Goal: Browse casually

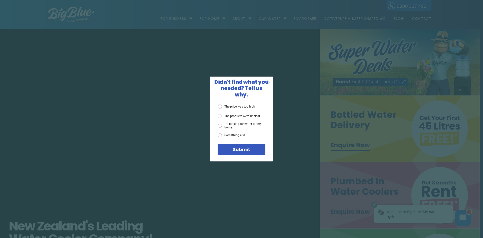
click at [230, 84] on span "X" at bounding box center [268, 81] width 5 height 6
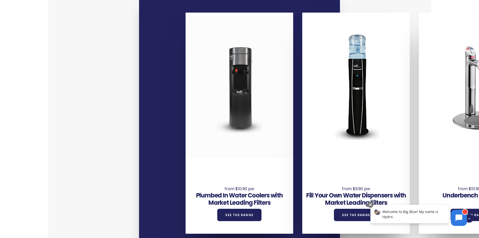
scroll to position [402, 0]
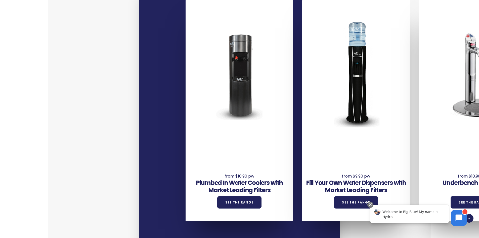
drag, startPoint x: 146, startPoint y: 217, endPoint x: 131, endPoint y: 216, distance: 14.8
click at [125, 217] on div "We have a wide range of water cooler and water dispenser solutions including bo…" at bounding box center [239, 78] width 365 height 373
click at [230, 230] on span at bounding box center [234, 239] width 3 height 3
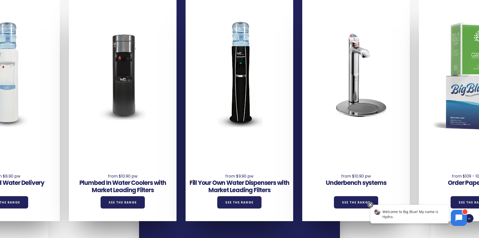
click at [228, 230] on span at bounding box center [228, 239] width 3 height 3
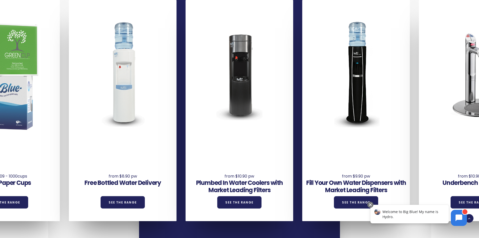
click at [228, 230] on span at bounding box center [228, 239] width 3 height 3
click at [230, 230] on span at bounding box center [250, 239] width 3 height 3
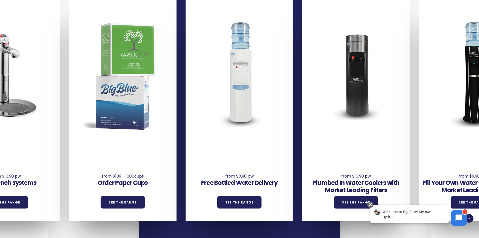
click at [230, 230] on span at bounding box center [250, 239] width 3 height 3
click at [229, 230] on span at bounding box center [228, 239] width 3 height 3
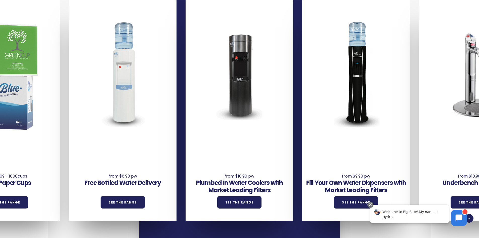
click at [229, 230] on span at bounding box center [228, 239] width 3 height 3
click at [230, 230] on span at bounding box center [234, 239] width 3 height 3
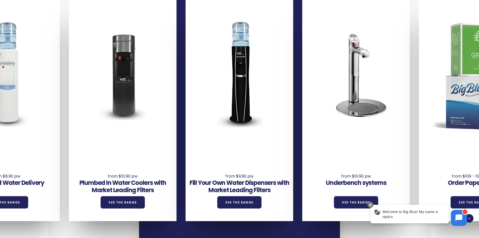
click at [230, 230] on span at bounding box center [239, 239] width 3 height 3
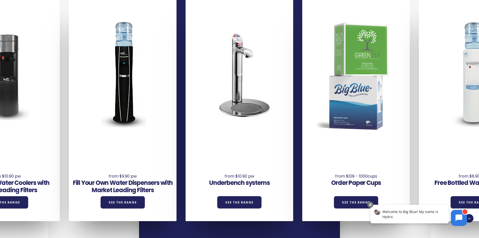
click at [230, 230] on span at bounding box center [245, 239] width 3 height 3
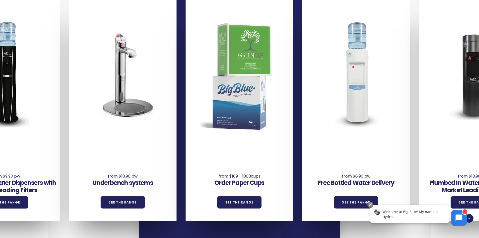
click at [230, 230] on span at bounding box center [250, 239] width 3 height 3
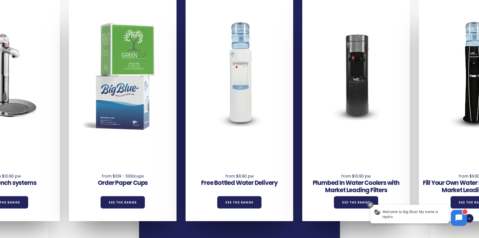
click at [230, 230] on span at bounding box center [250, 239] width 3 height 3
click at [228, 230] on span at bounding box center [228, 239] width 3 height 3
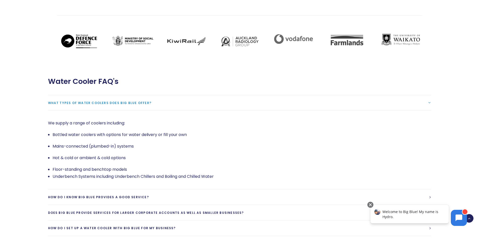
scroll to position [1056, 0]
